Goal: Task Accomplishment & Management: Manage account settings

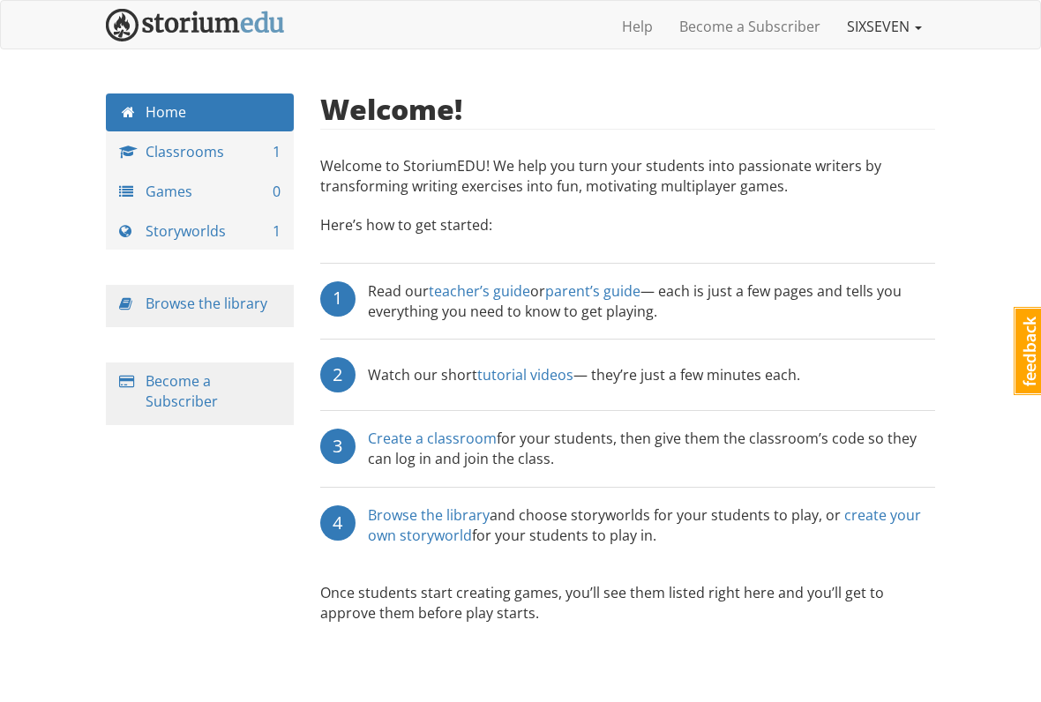
click at [911, 39] on link "SIXSEVEN" at bounding box center [884, 26] width 101 height 44
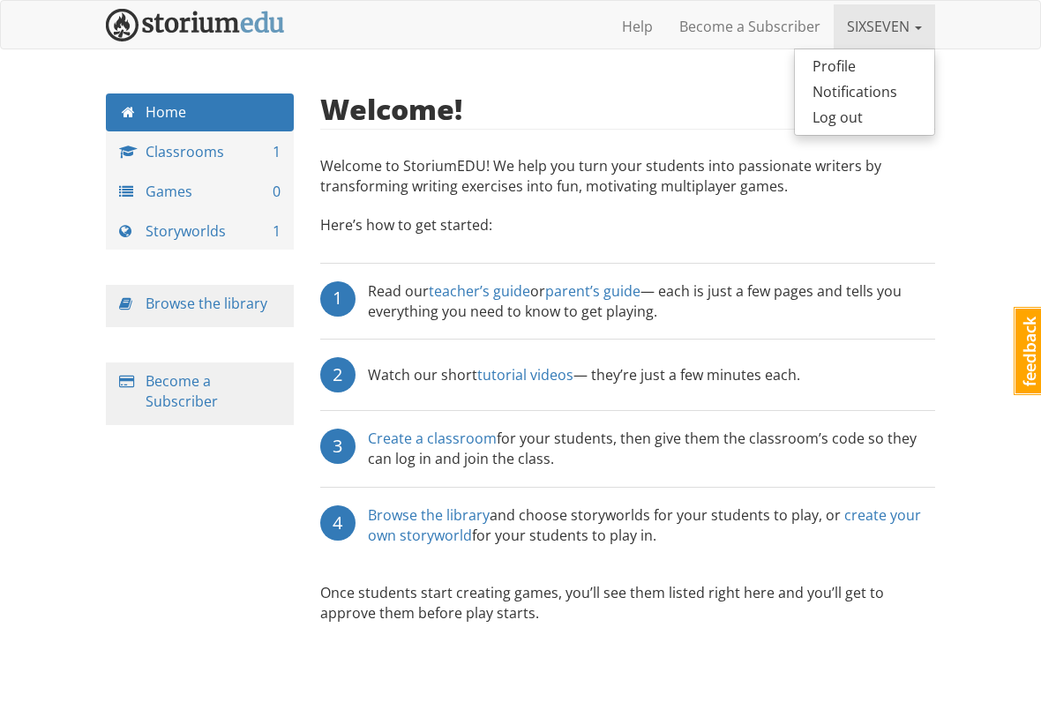
click at [907, 35] on link "SIXSEVEN" at bounding box center [884, 26] width 101 height 44
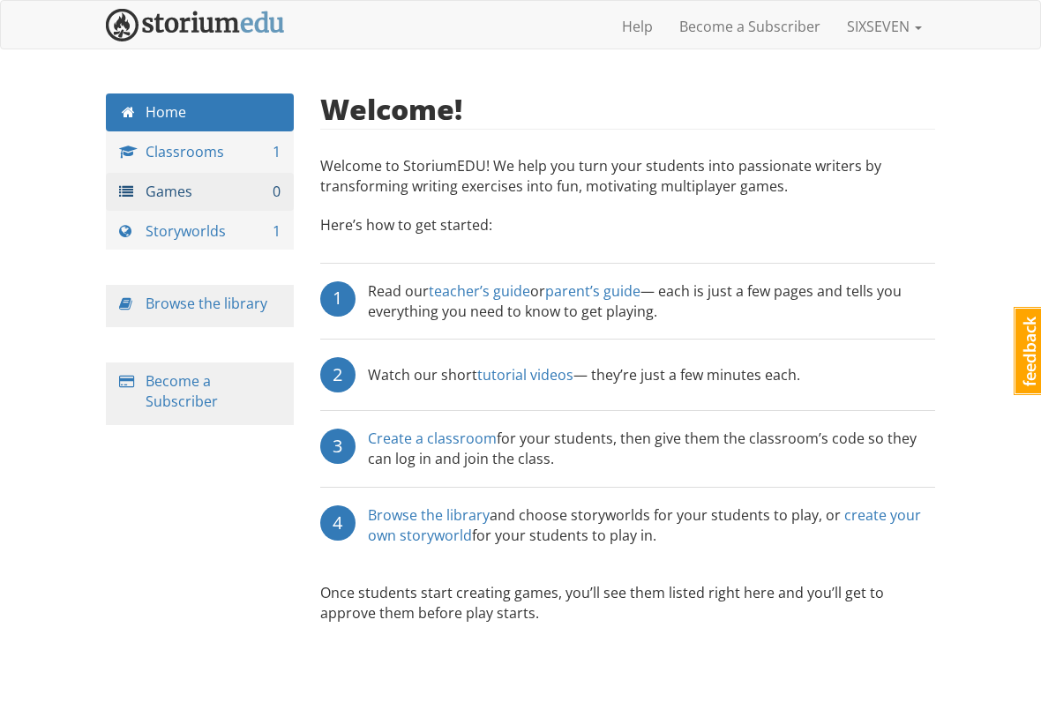
click at [128, 180] on link "Games 0" at bounding box center [200, 192] width 188 height 38
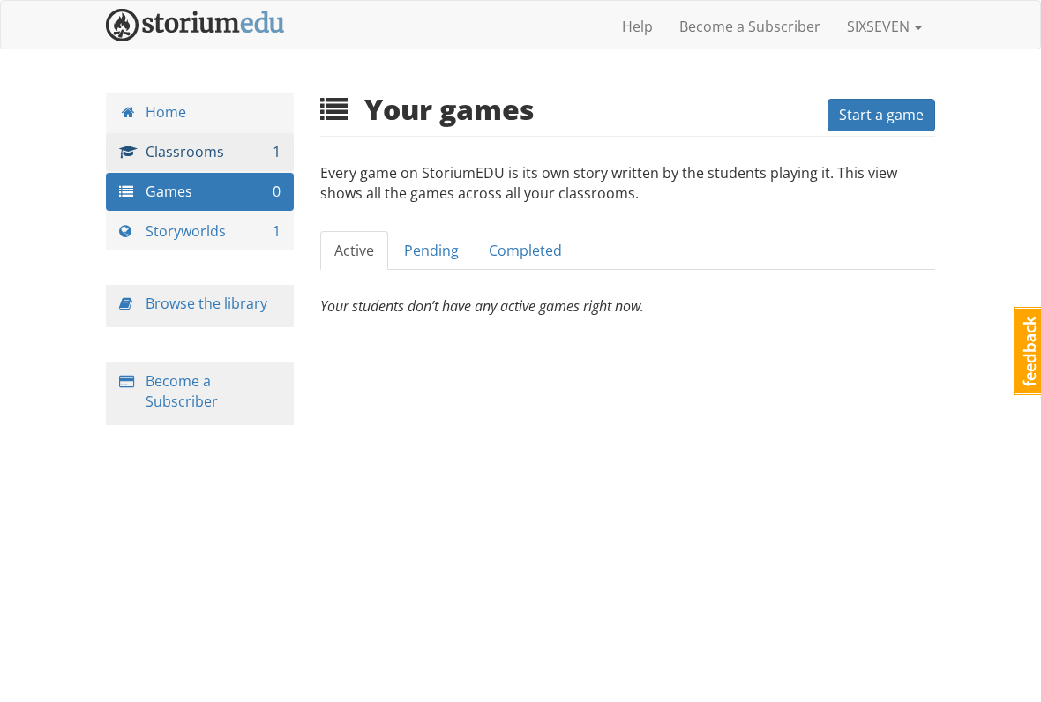
click at [143, 150] on span at bounding box center [132, 152] width 26 height 14
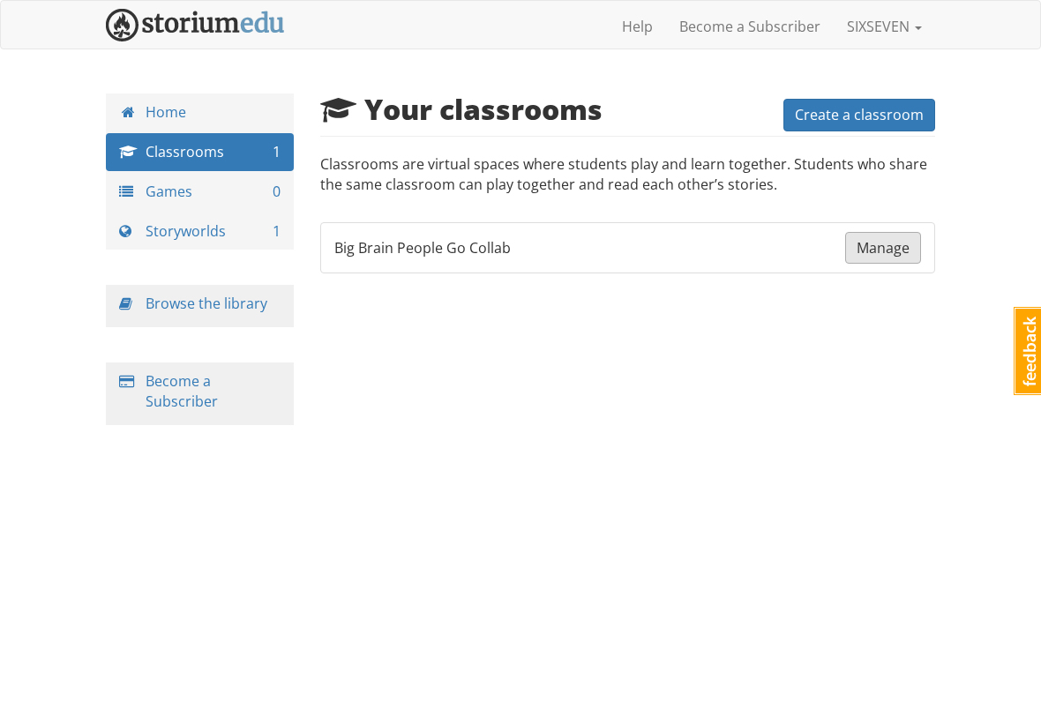
click at [885, 240] on span "Manage" at bounding box center [882, 247] width 53 height 19
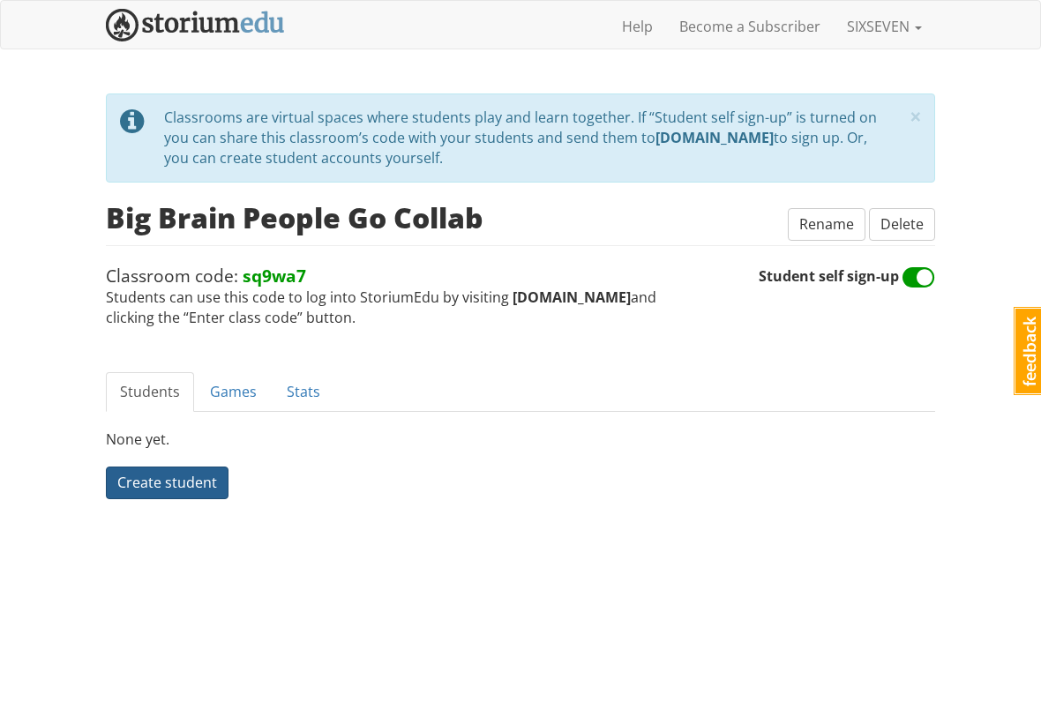
click at [146, 487] on button "Create student" at bounding box center [167, 483] width 123 height 33
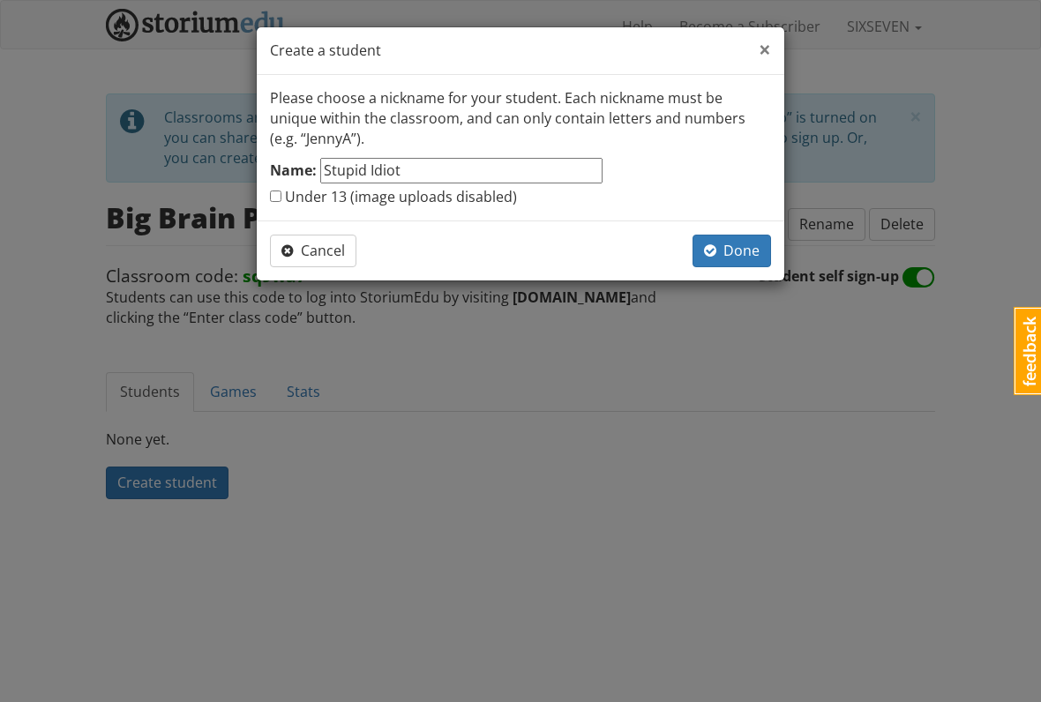
type input "Stupid Idiot"
click at [759, 51] on span "×" at bounding box center [765, 48] width 12 height 29
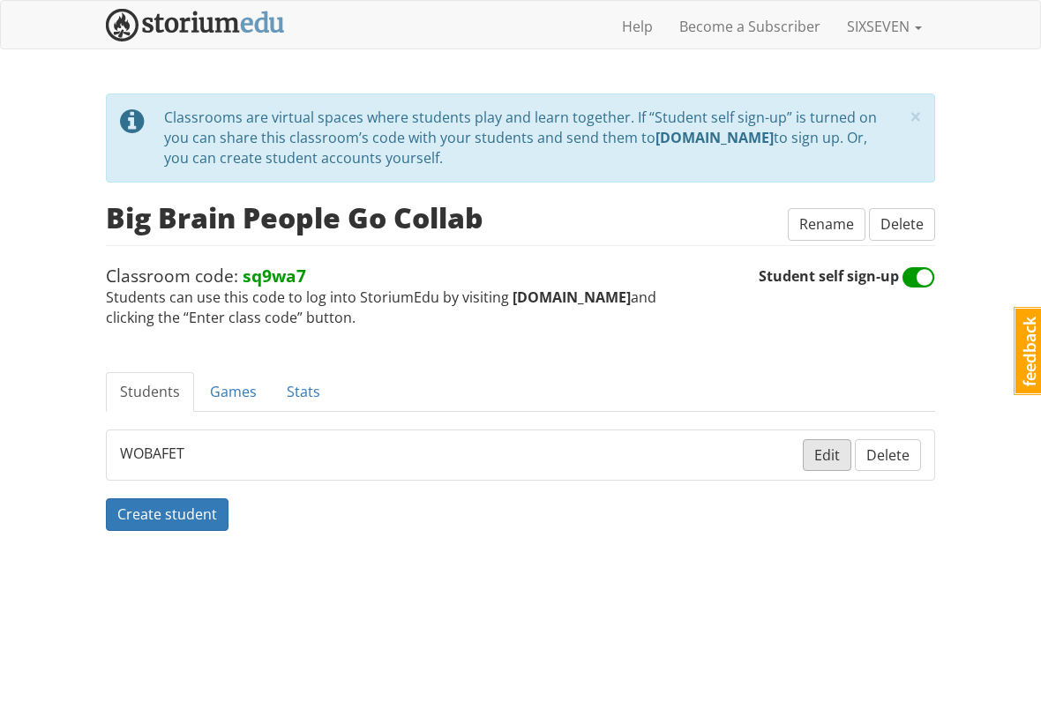
click at [819, 461] on button "Edit" at bounding box center [827, 455] width 49 height 33
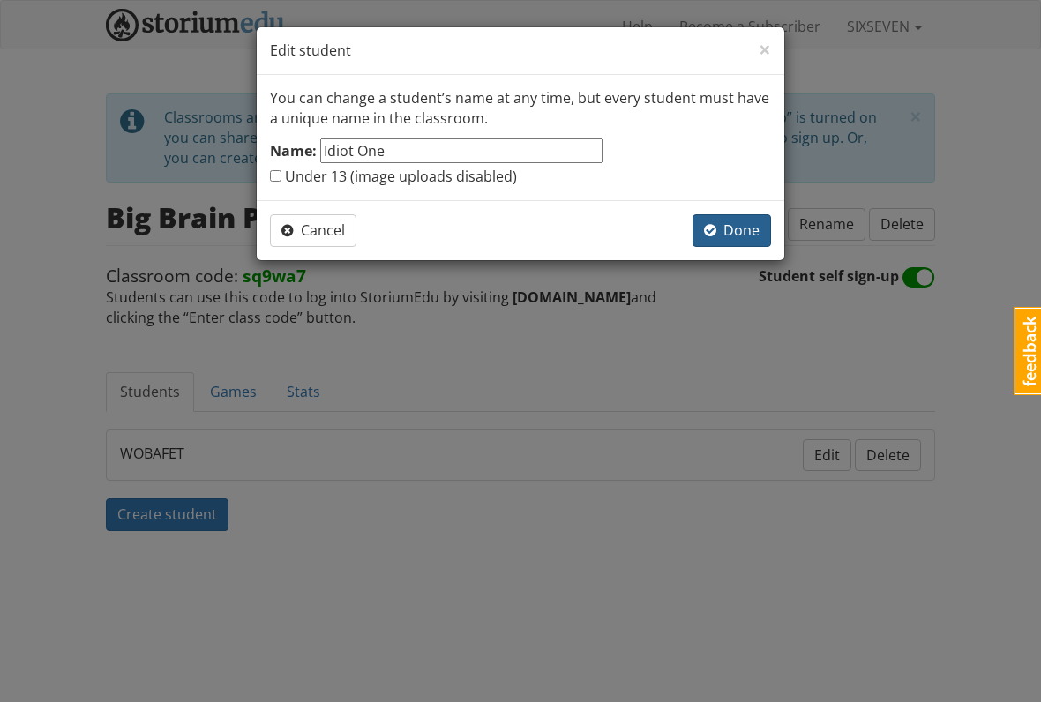
type input "Idiot One"
click at [729, 245] on button "Done" at bounding box center [731, 230] width 79 height 33
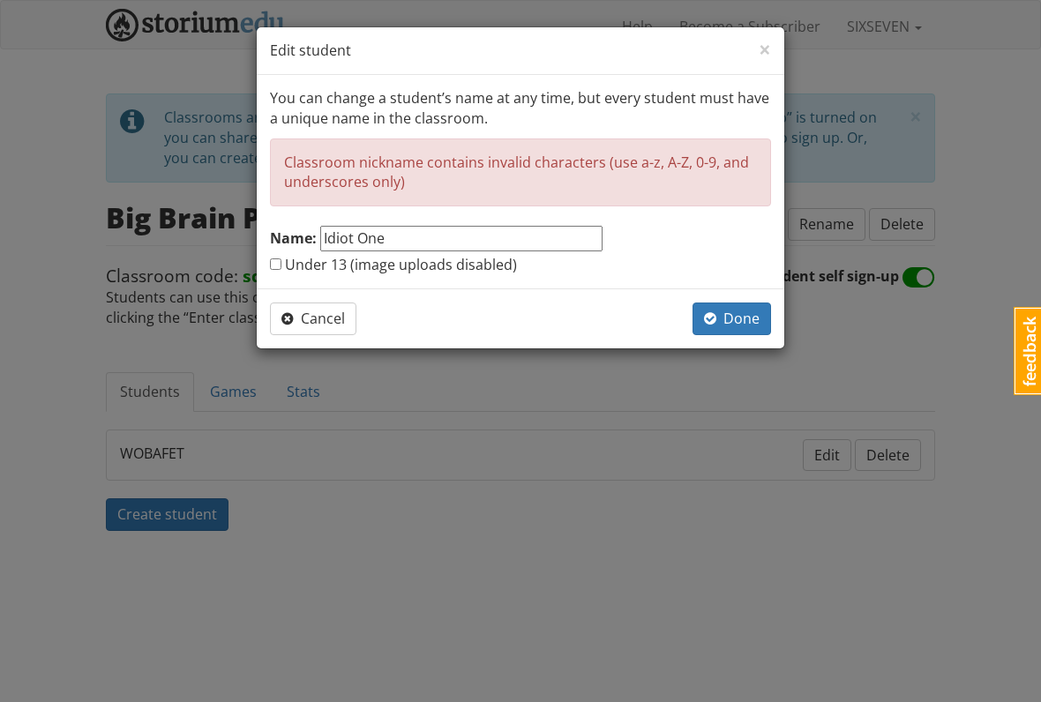
click at [409, 255] on label "Under 13 (image uploads disabled)" at bounding box center [393, 265] width 247 height 20
click at [281, 258] on input "Under 13 (image uploads disabled)" at bounding box center [275, 263] width 11 height 11
checkbox input "true"
click at [403, 228] on input "Idiot One" at bounding box center [461, 239] width 282 height 26
type input "Idiot_One"
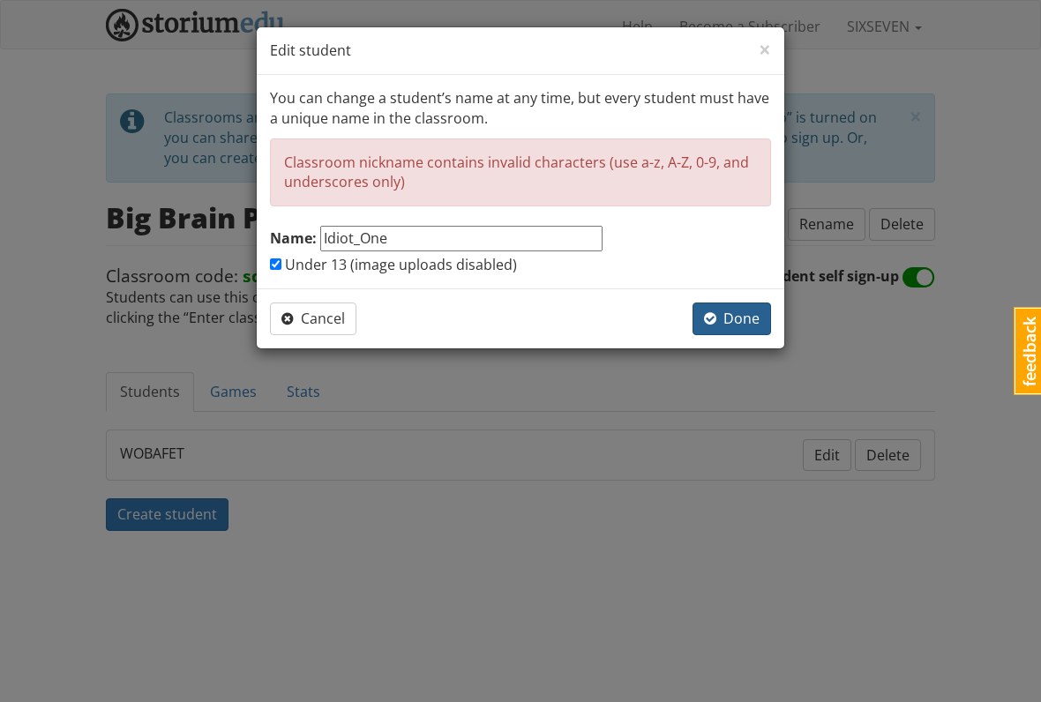
click at [734, 324] on span "Done" at bounding box center [732, 318] width 56 height 19
checkbox input "false"
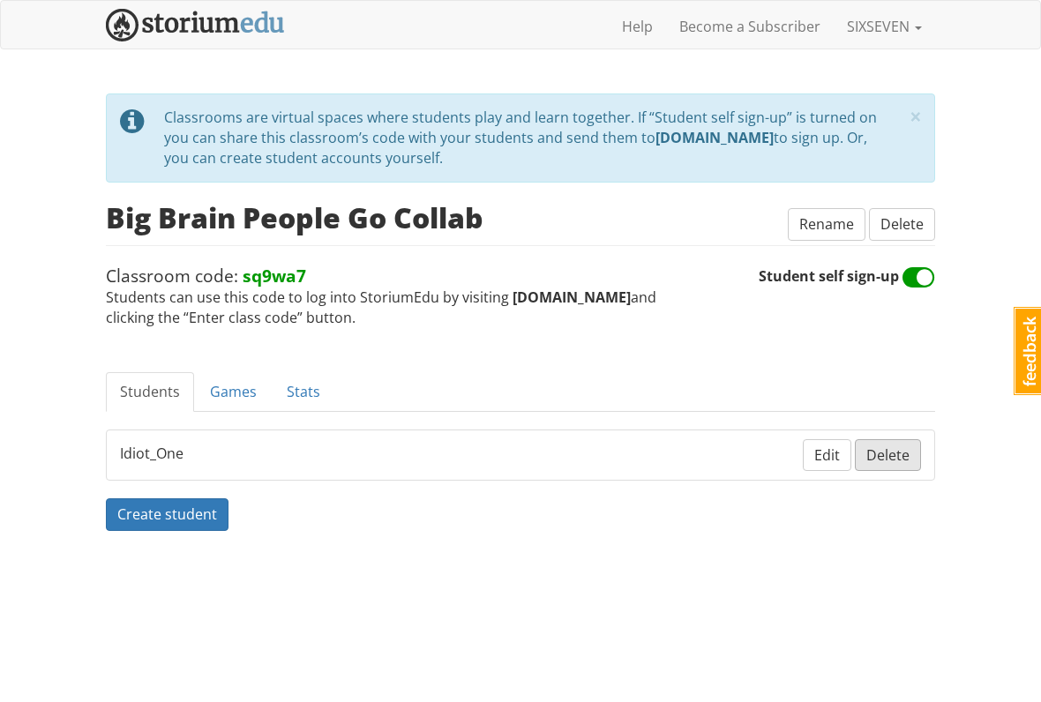
click at [894, 445] on span "Delete" at bounding box center [887, 454] width 43 height 19
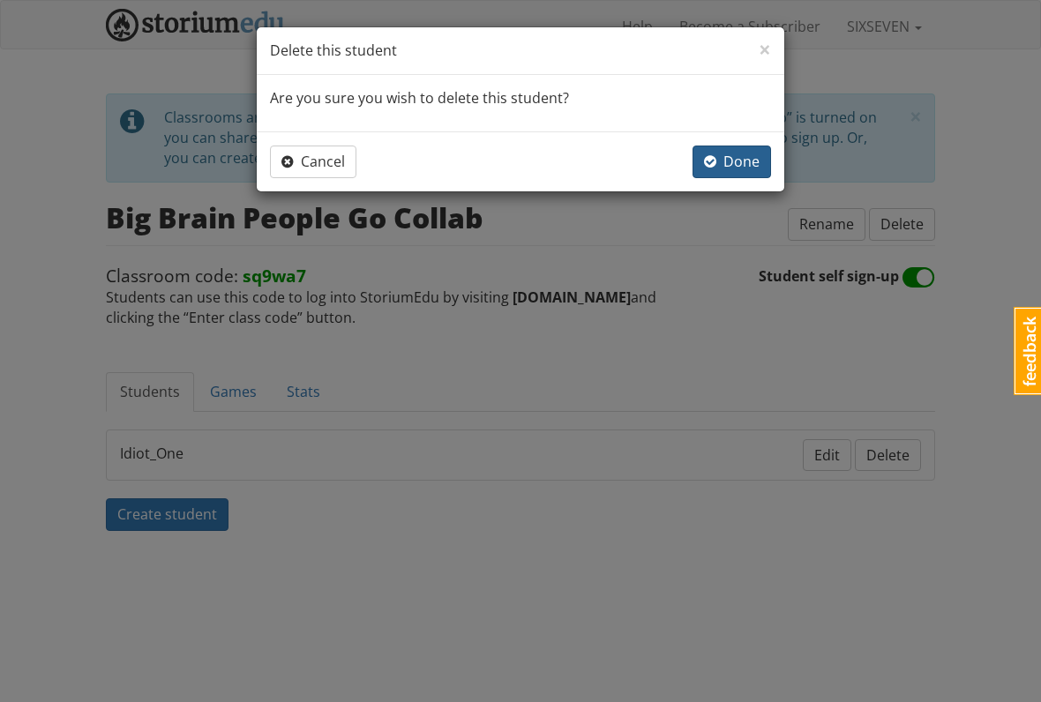
click at [747, 172] on button "Done" at bounding box center [731, 162] width 79 height 33
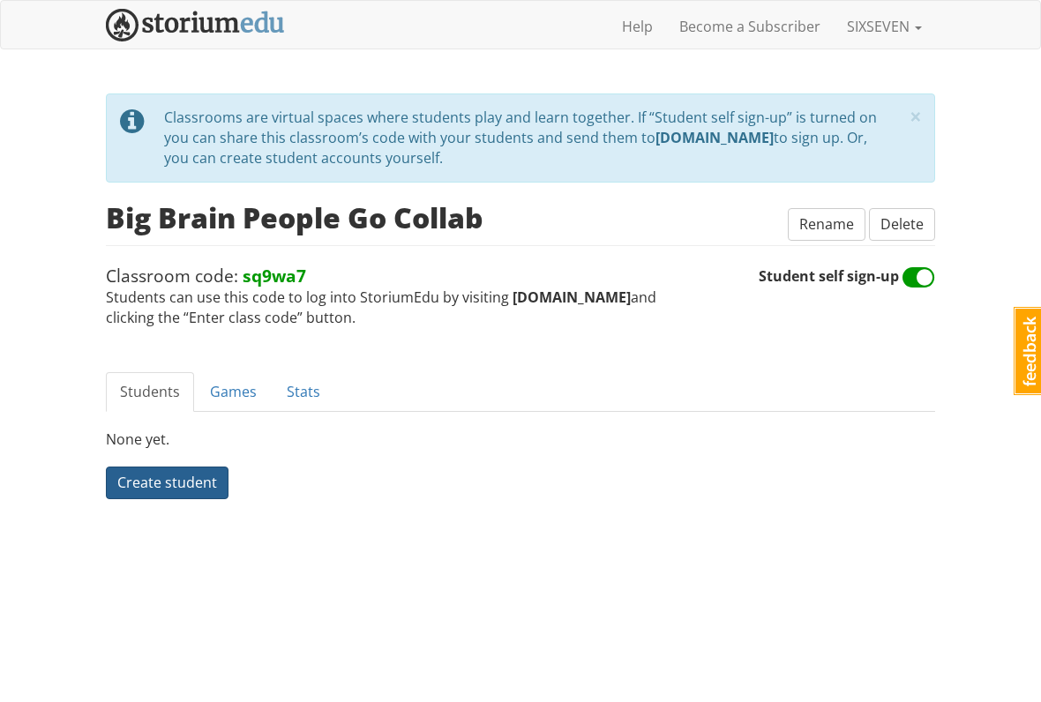
click at [167, 475] on span "Create student" at bounding box center [167, 482] width 100 height 19
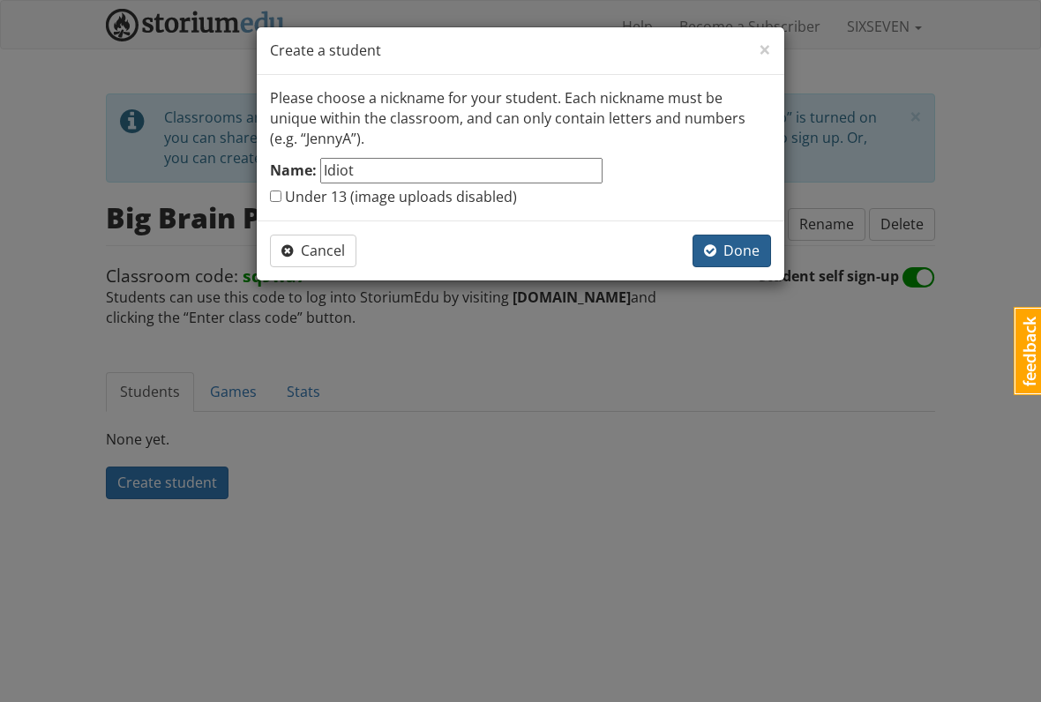
type input "Idiot"
click at [731, 247] on span "Done" at bounding box center [732, 250] width 56 height 19
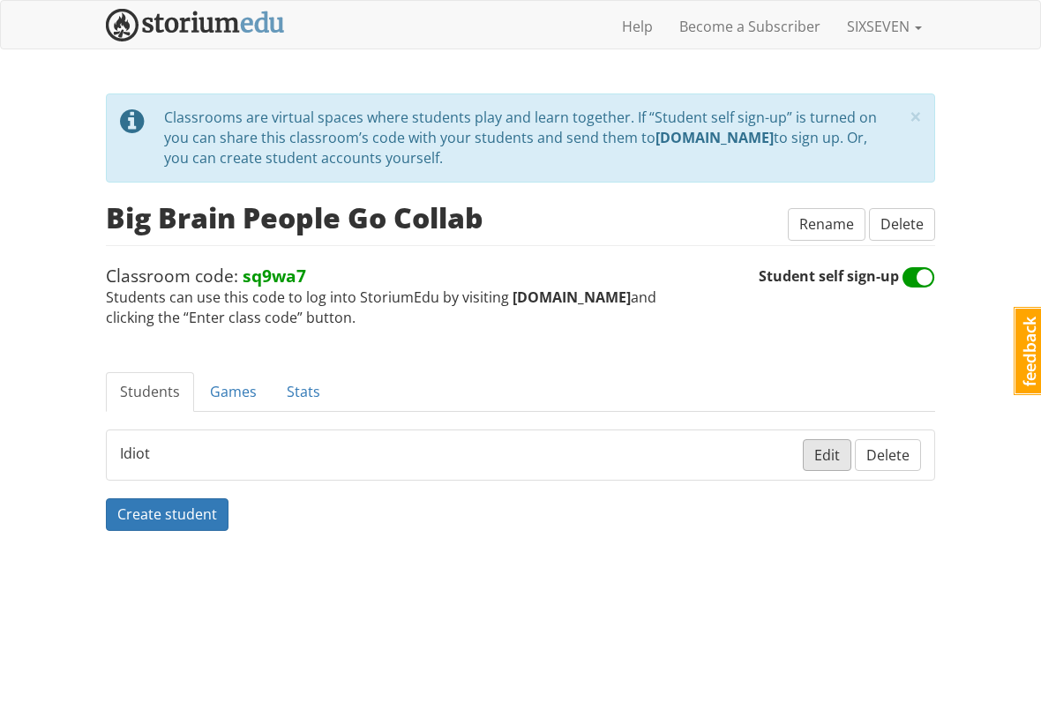
click at [831, 447] on span "Edit" at bounding box center [827, 454] width 26 height 19
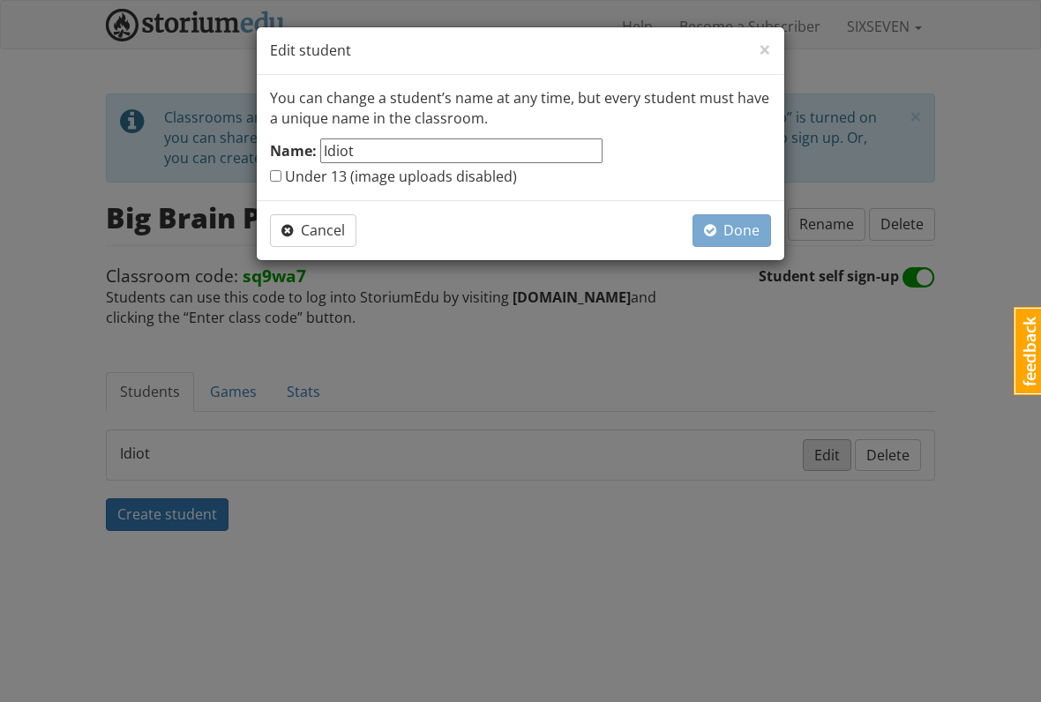
type input "IdiotW"
type input "Wobafeet"
click at [760, 228] on button "Done" at bounding box center [731, 230] width 79 height 33
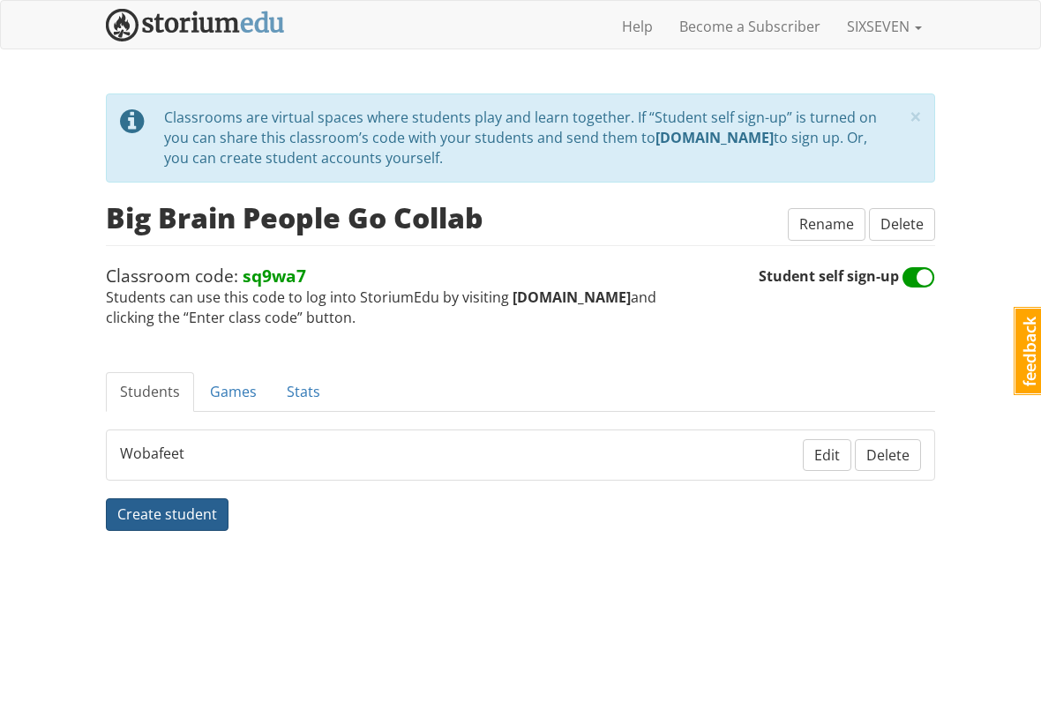
click at [160, 498] on button "Create student" at bounding box center [167, 514] width 123 height 33
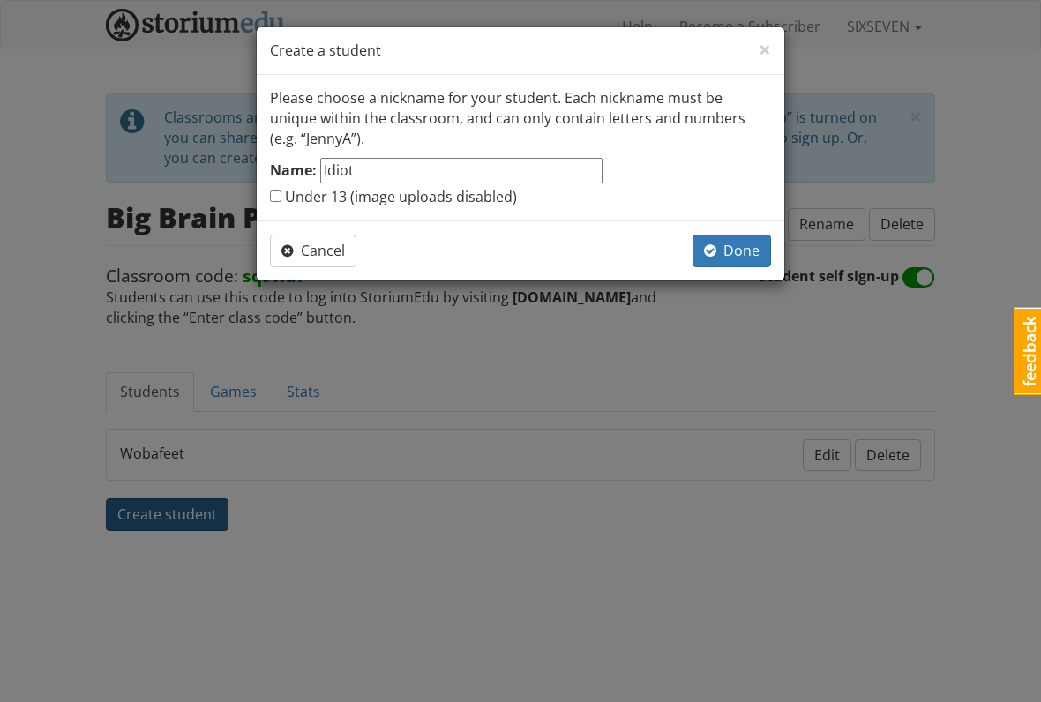
type input "Idiot"
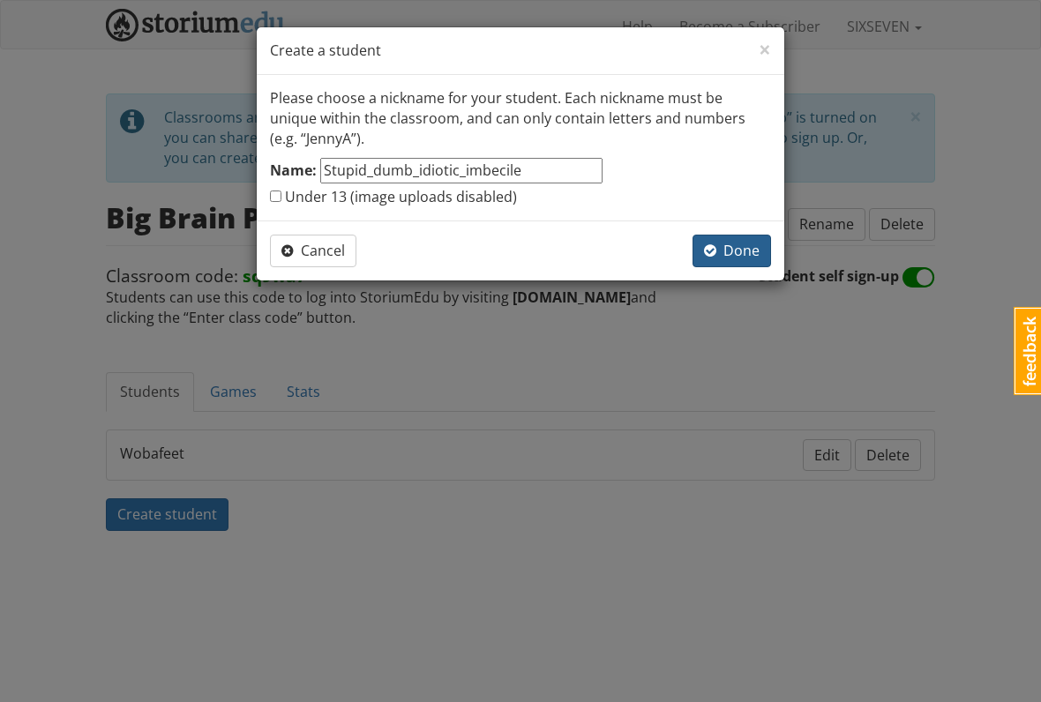
type input "Stupid_dumb_idiotic_imbecile"
click at [724, 258] on span "Done" at bounding box center [732, 250] width 56 height 19
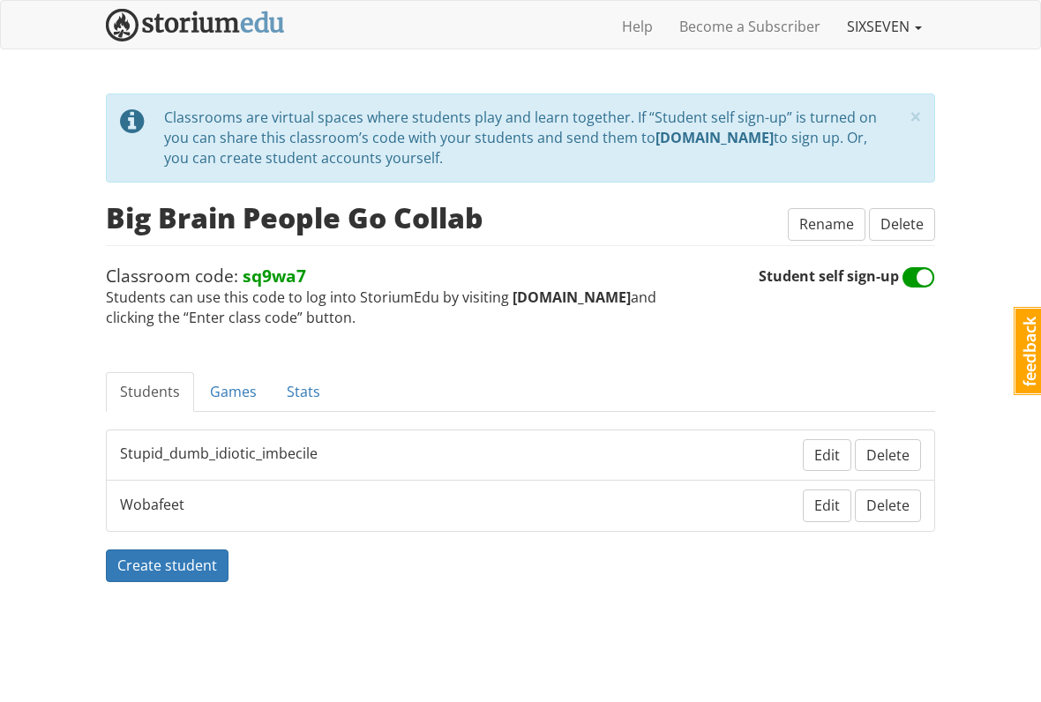
click at [907, 33] on link "SIXSEVEN" at bounding box center [884, 26] width 101 height 44
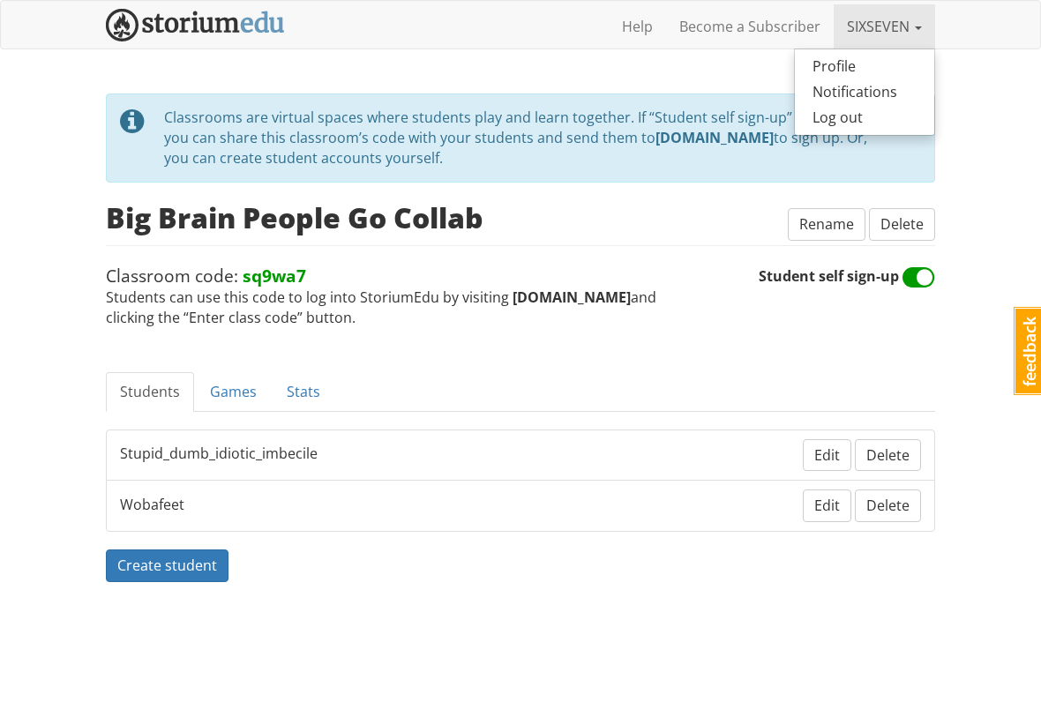
click at [901, 45] on link "SIXSEVEN" at bounding box center [884, 26] width 101 height 44
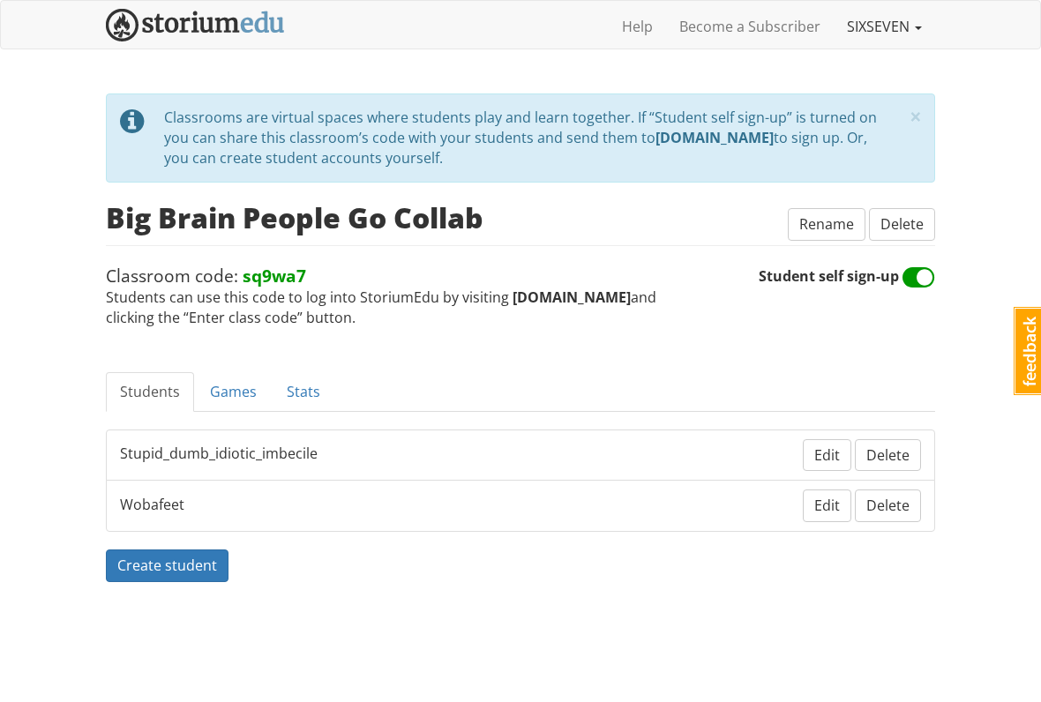
click at [880, 45] on link "SIXSEVEN" at bounding box center [884, 26] width 101 height 44
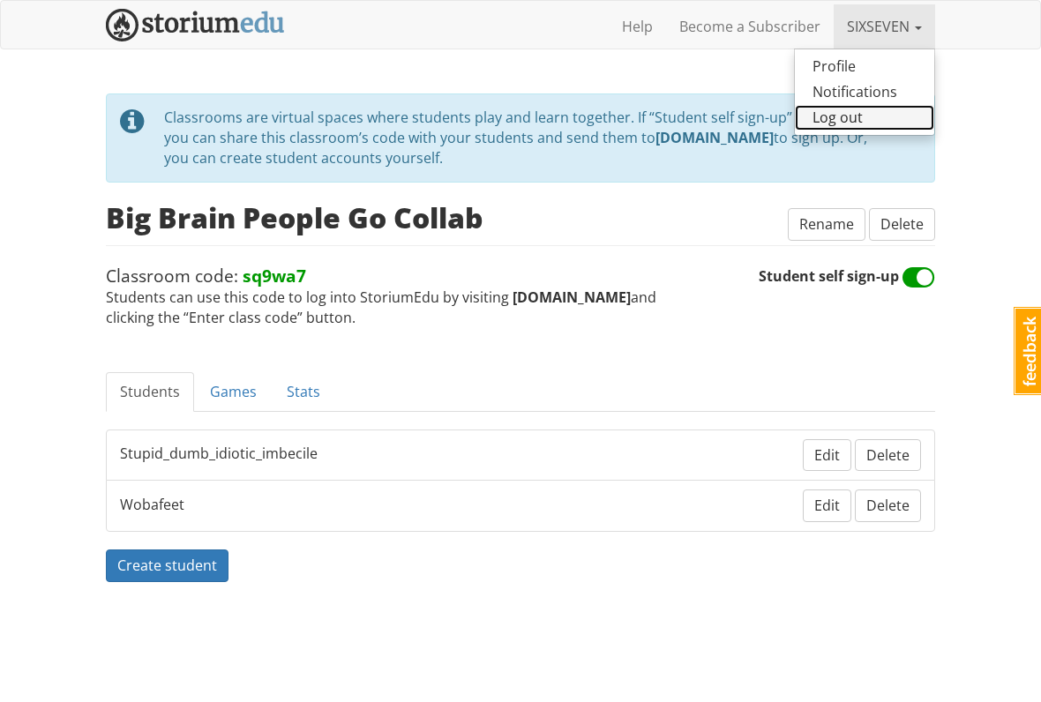
click at [852, 118] on link "Log out" at bounding box center [864, 118] width 139 height 26
